Goal: Transaction & Acquisition: Purchase product/service

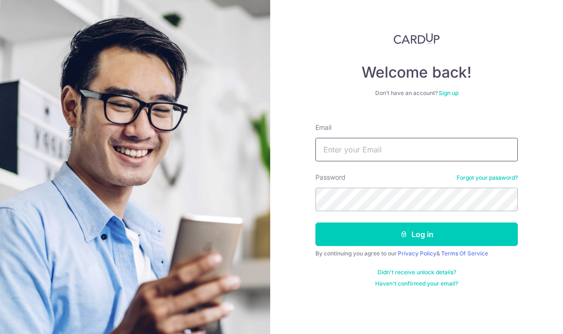
type input "[PERSON_NAME][EMAIL_ADDRESS][DOMAIN_NAME]"
click at [416, 234] on button "Log in" at bounding box center [416, 234] width 202 height 24
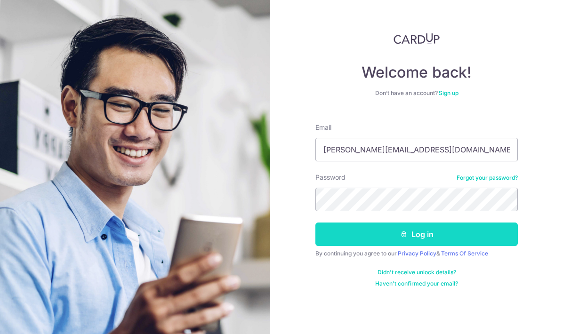
click at [400, 241] on button "Log in" at bounding box center [416, 234] width 202 height 24
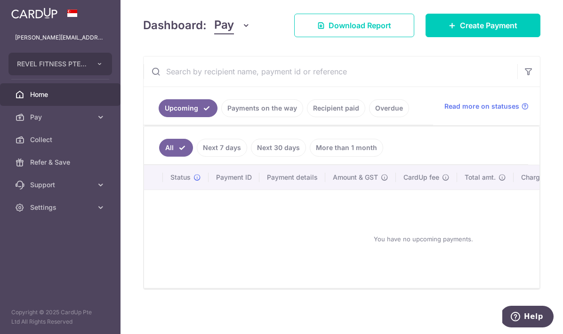
scroll to position [128, 0]
click at [71, 112] on link "Pay" at bounding box center [60, 117] width 120 height 23
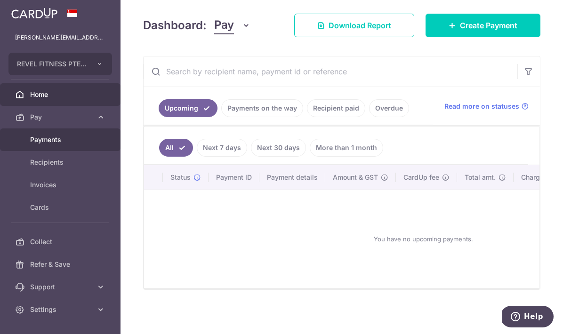
click at [63, 139] on span "Payments" at bounding box center [61, 139] width 62 height 9
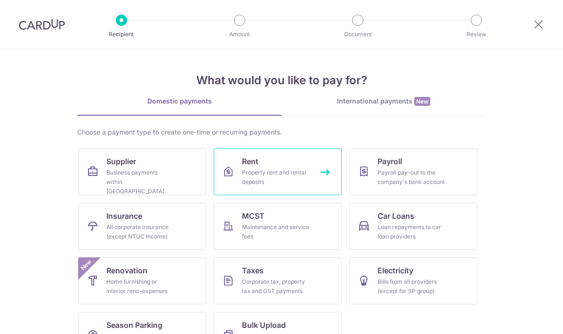
click at [254, 170] on div "Property rent and rental deposits" at bounding box center [276, 177] width 68 height 19
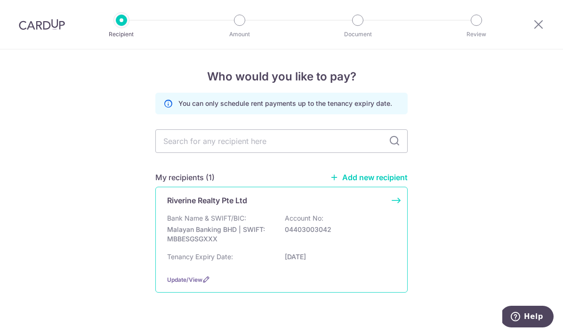
click at [206, 226] on p "Malayan Banking BHD | SWIFT: MBBESGSGXXX" at bounding box center [219, 234] width 105 height 19
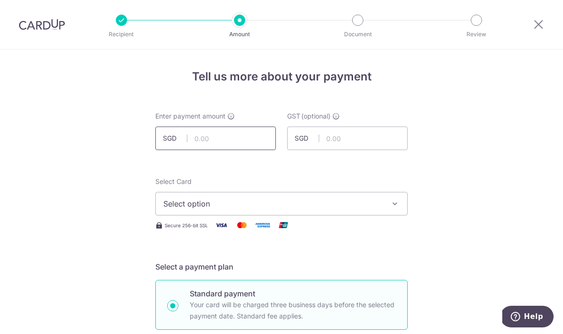
click at [200, 134] on input "text" at bounding box center [215, 139] width 120 height 24
type input "11,905.86"
click at [226, 206] on span "Select option" at bounding box center [272, 203] width 219 height 11
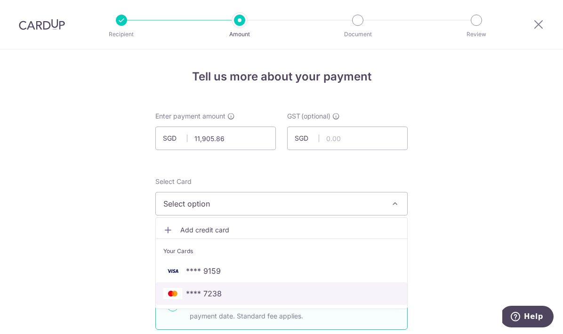
click at [226, 290] on span "**** 7238" at bounding box center [281, 293] width 236 height 11
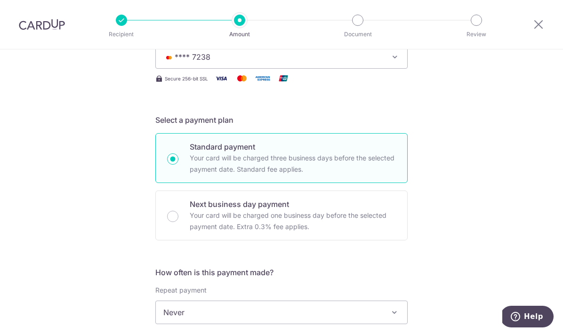
scroll to position [246, 0]
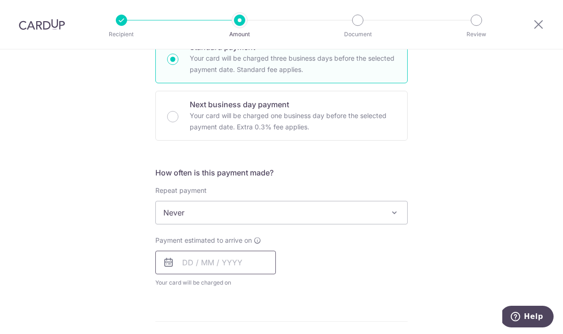
click at [224, 256] on input "text" at bounding box center [215, 263] width 120 height 24
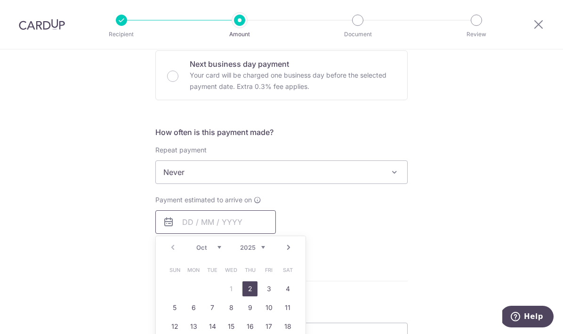
scroll to position [309, 0]
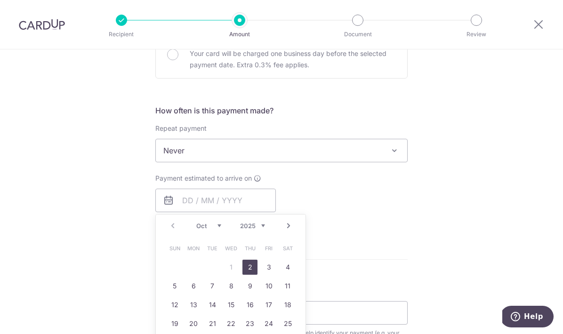
click at [247, 262] on link "2" at bounding box center [249, 267] width 15 height 15
type input "02/10/2025"
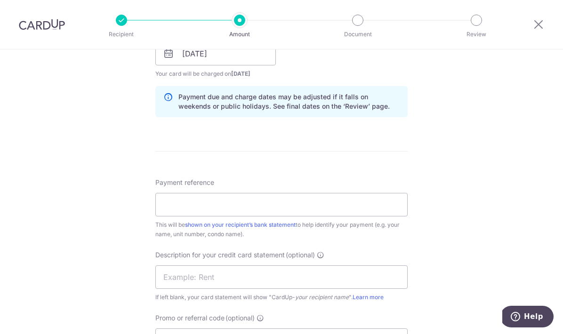
scroll to position [455, 0]
click at [301, 210] on input "Payment reference" at bounding box center [281, 205] width 252 height 24
type input "RRPL-1888 Revel Fitness"
click at [285, 282] on input "text" at bounding box center [281, 278] width 252 height 24
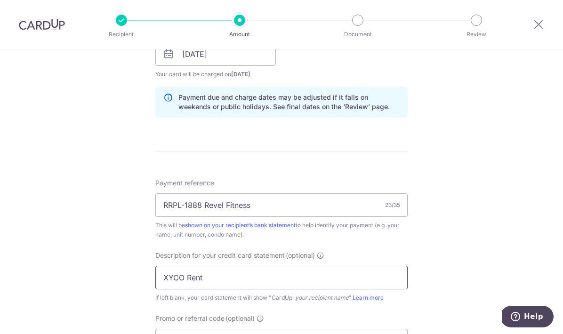
scroll to position [557, 0]
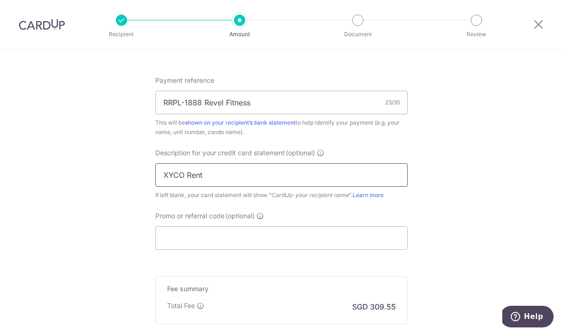
type input "XYCO Rent"
click at [248, 244] on input "Promo or referral code (optional)" at bounding box center [281, 238] width 252 height 24
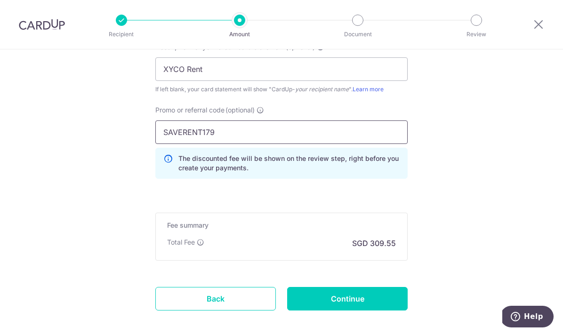
scroll to position [699, 0]
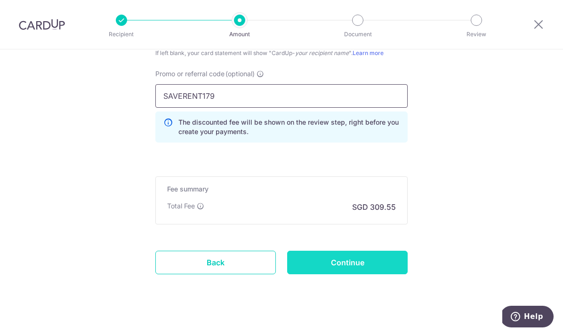
type input "SAVERENT179"
click at [342, 259] on input "Continue" at bounding box center [347, 263] width 120 height 24
type input "Create Schedule"
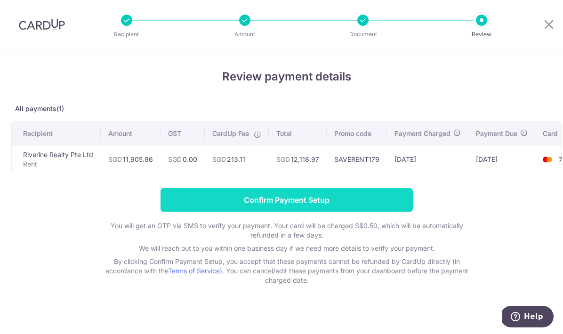
click at [350, 199] on input "Confirm Payment Setup" at bounding box center [286, 200] width 252 height 24
